Goal: Transaction & Acquisition: Purchase product/service

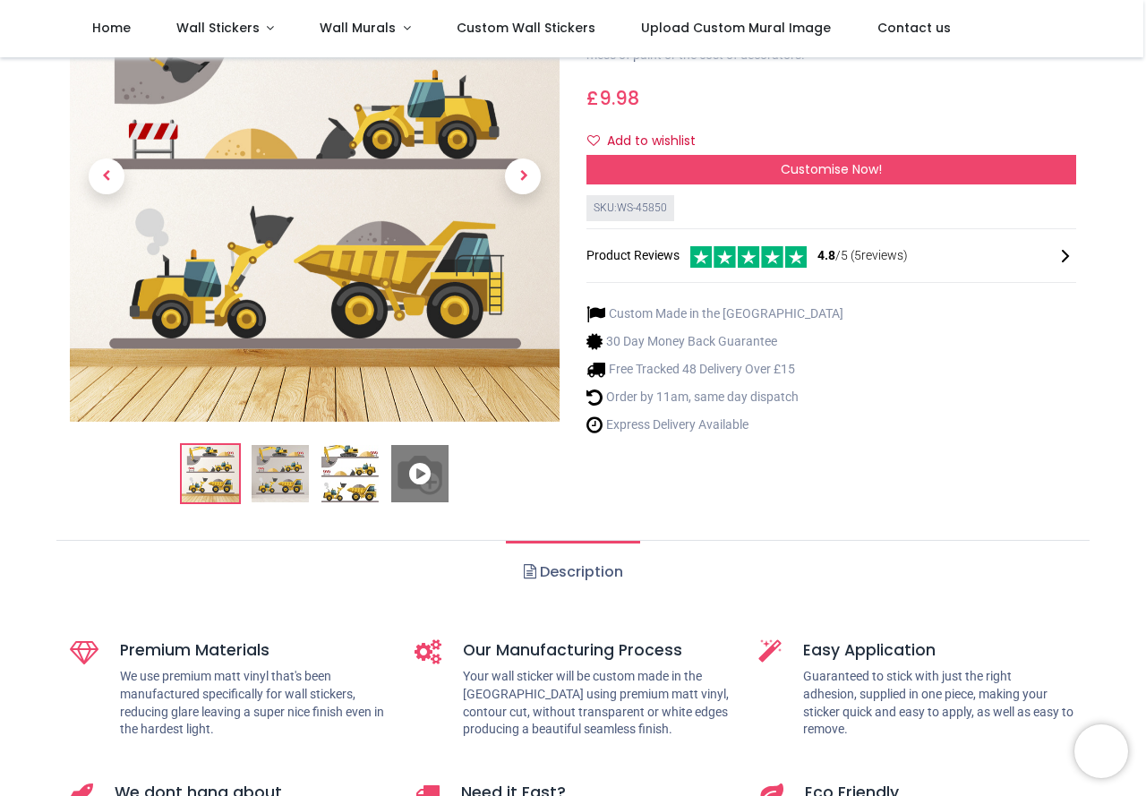
scroll to position [269, 0]
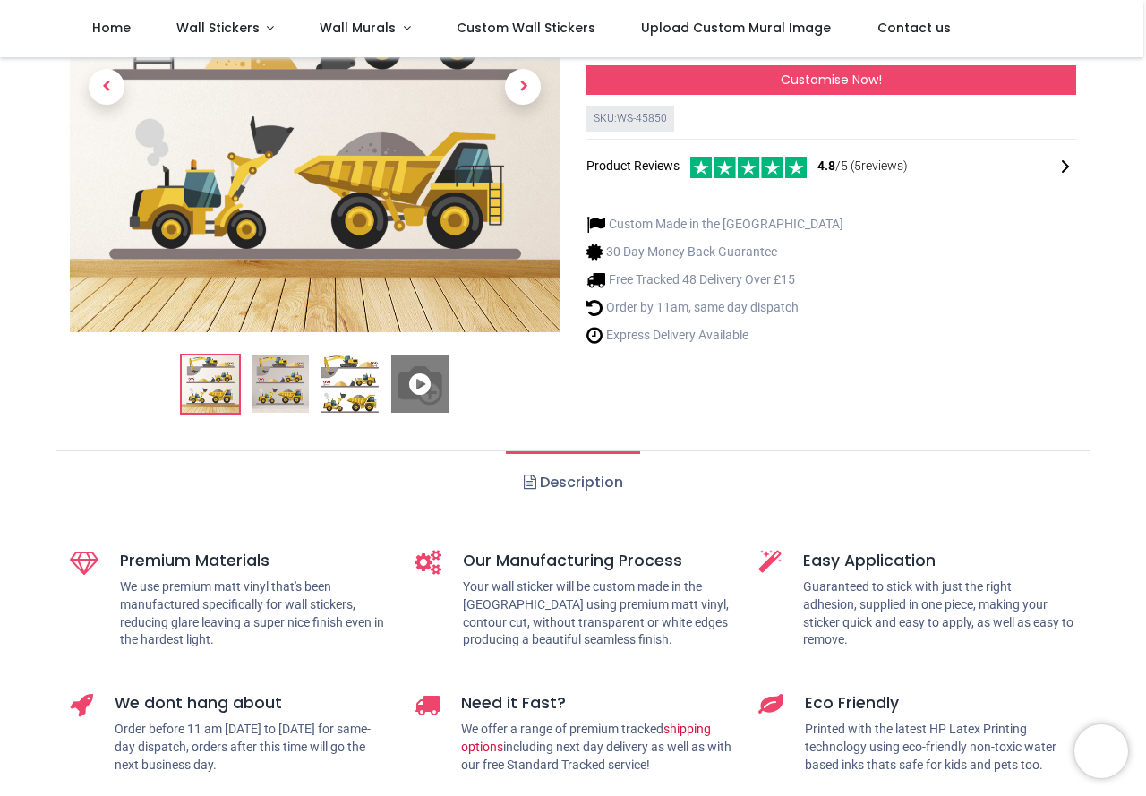
click at [416, 382] on icon at bounding box center [419, 383] width 57 height 57
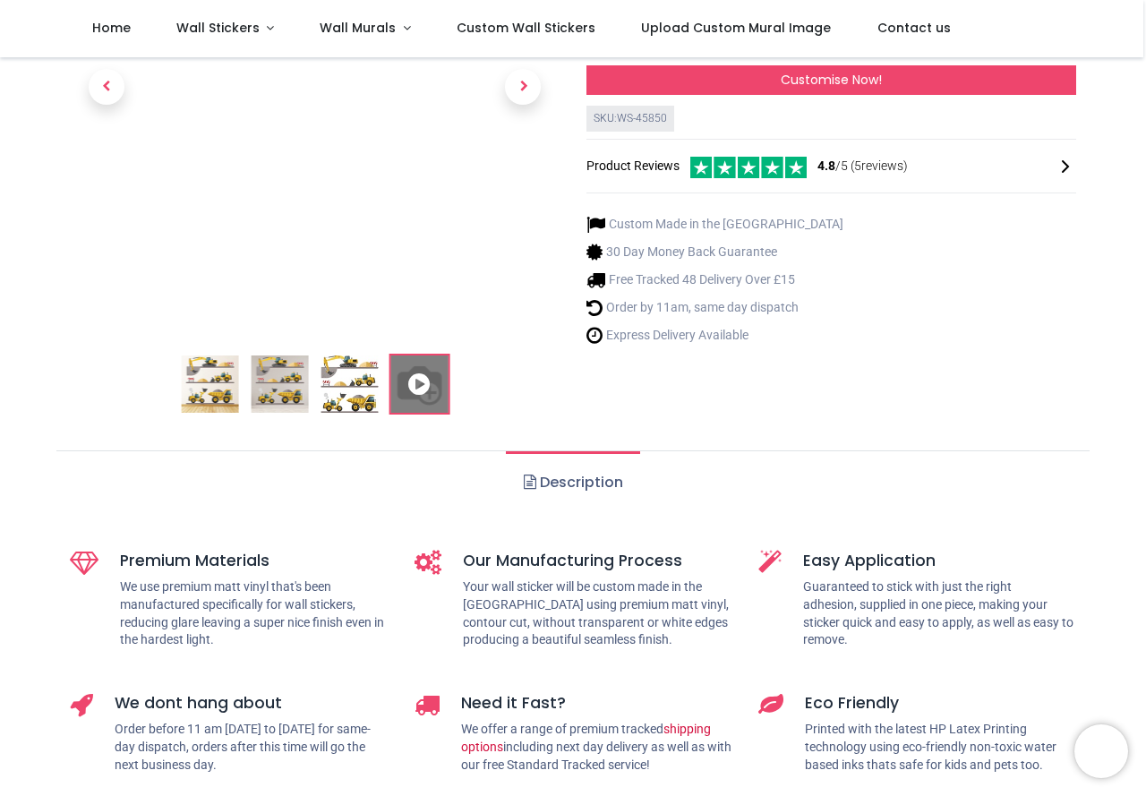
click at [353, 387] on img at bounding box center [349, 383] width 57 height 57
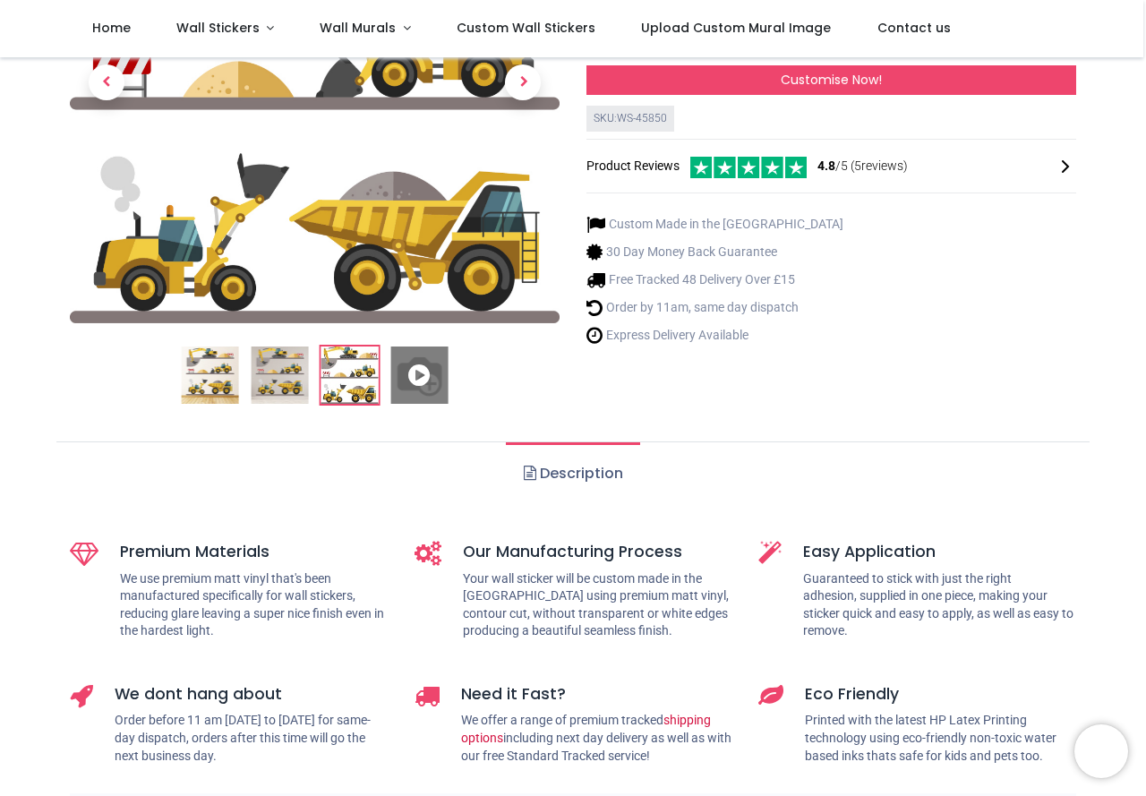
click at [286, 365] on img at bounding box center [279, 375] width 57 height 57
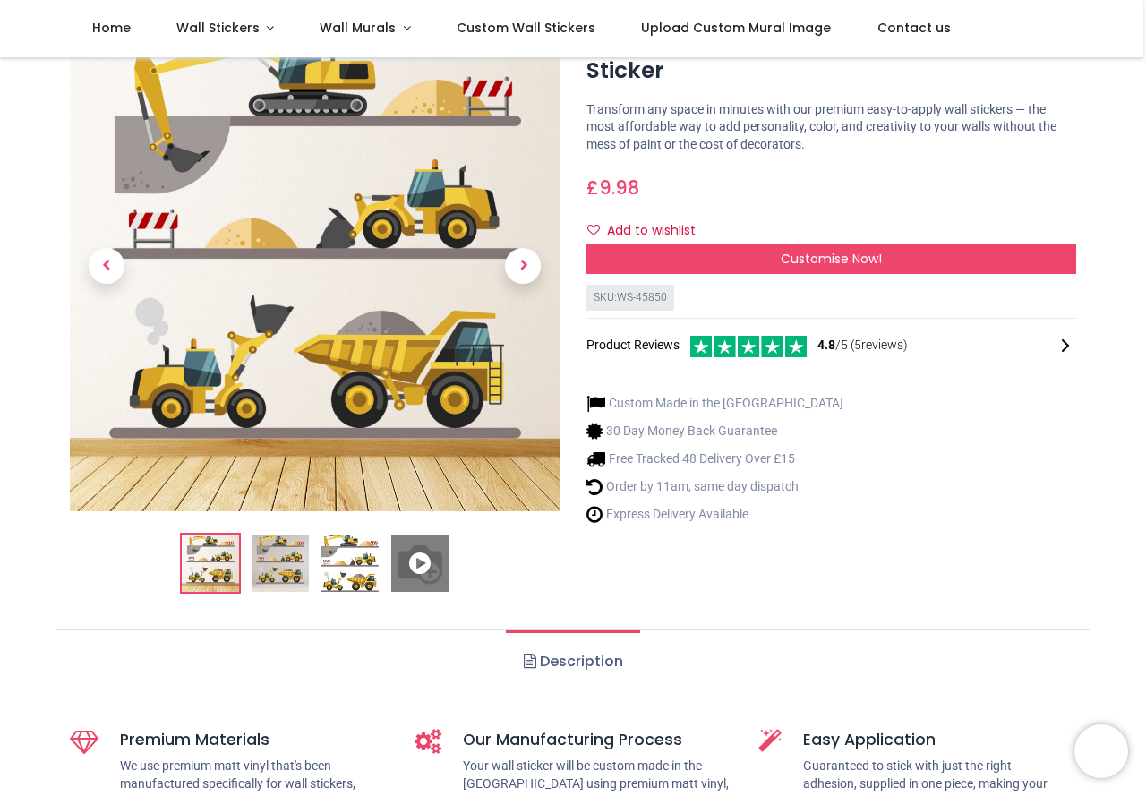
scroll to position [0, 0]
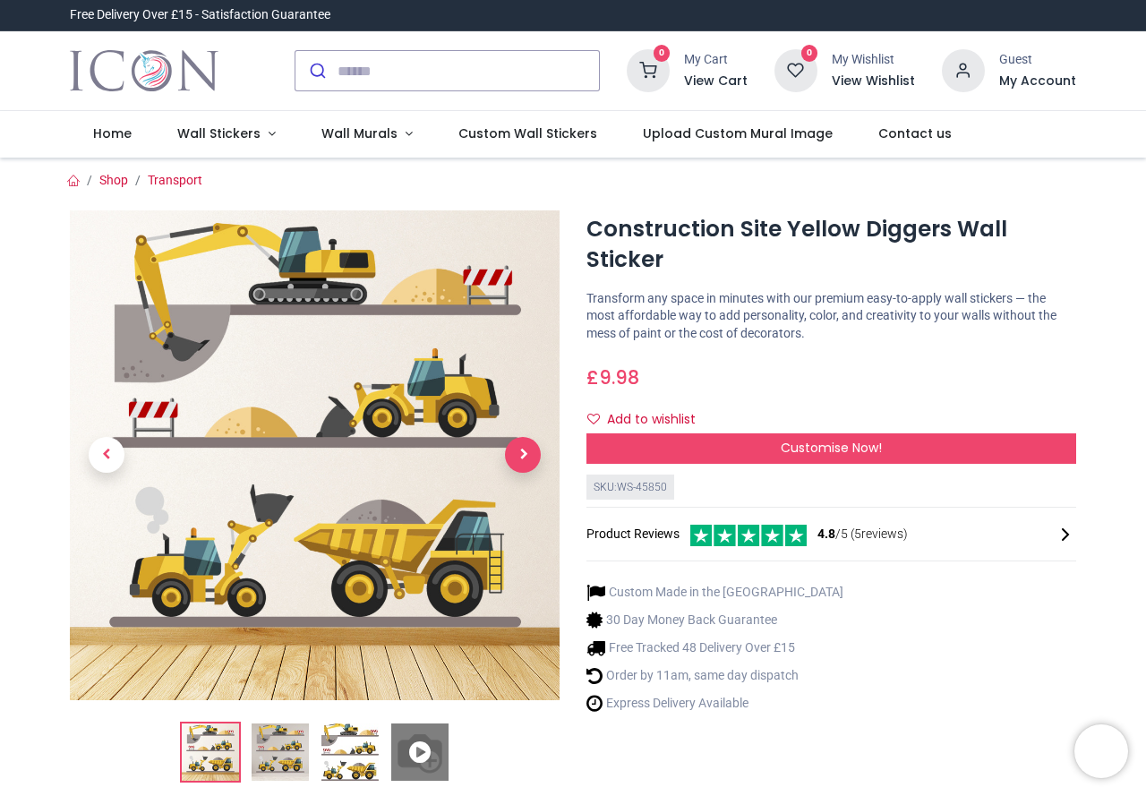
click at [521, 453] on span "Next" at bounding box center [523, 455] width 36 height 36
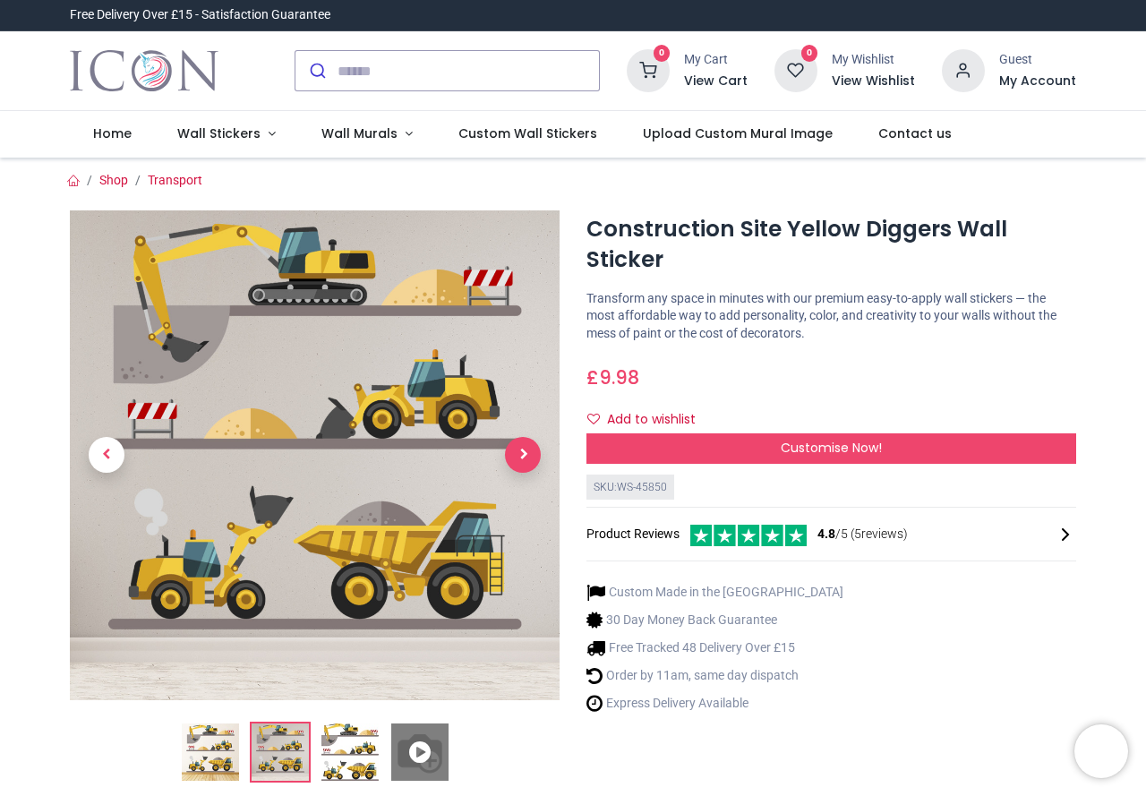
click at [521, 453] on span "Next" at bounding box center [523, 455] width 36 height 36
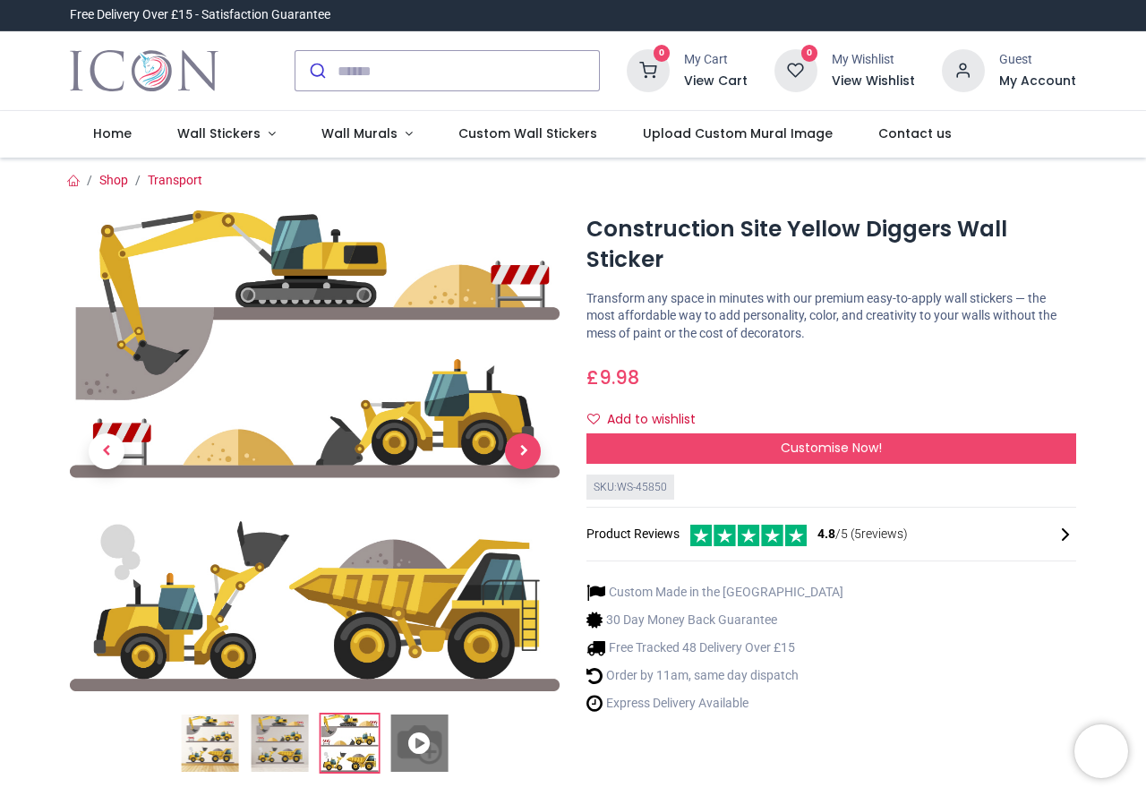
click at [521, 453] on span "Next" at bounding box center [523, 451] width 36 height 36
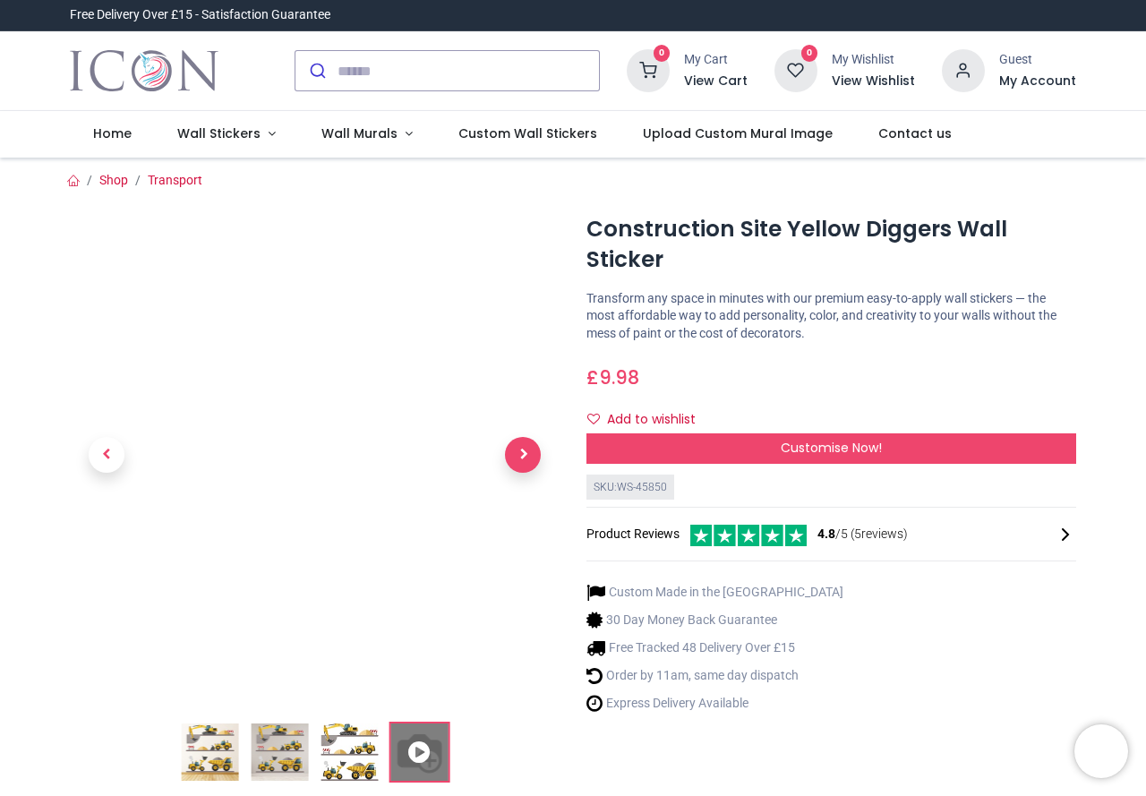
click at [521, 453] on span "Next" at bounding box center [523, 455] width 36 height 36
